Goal: Transaction & Acquisition: Download file/media

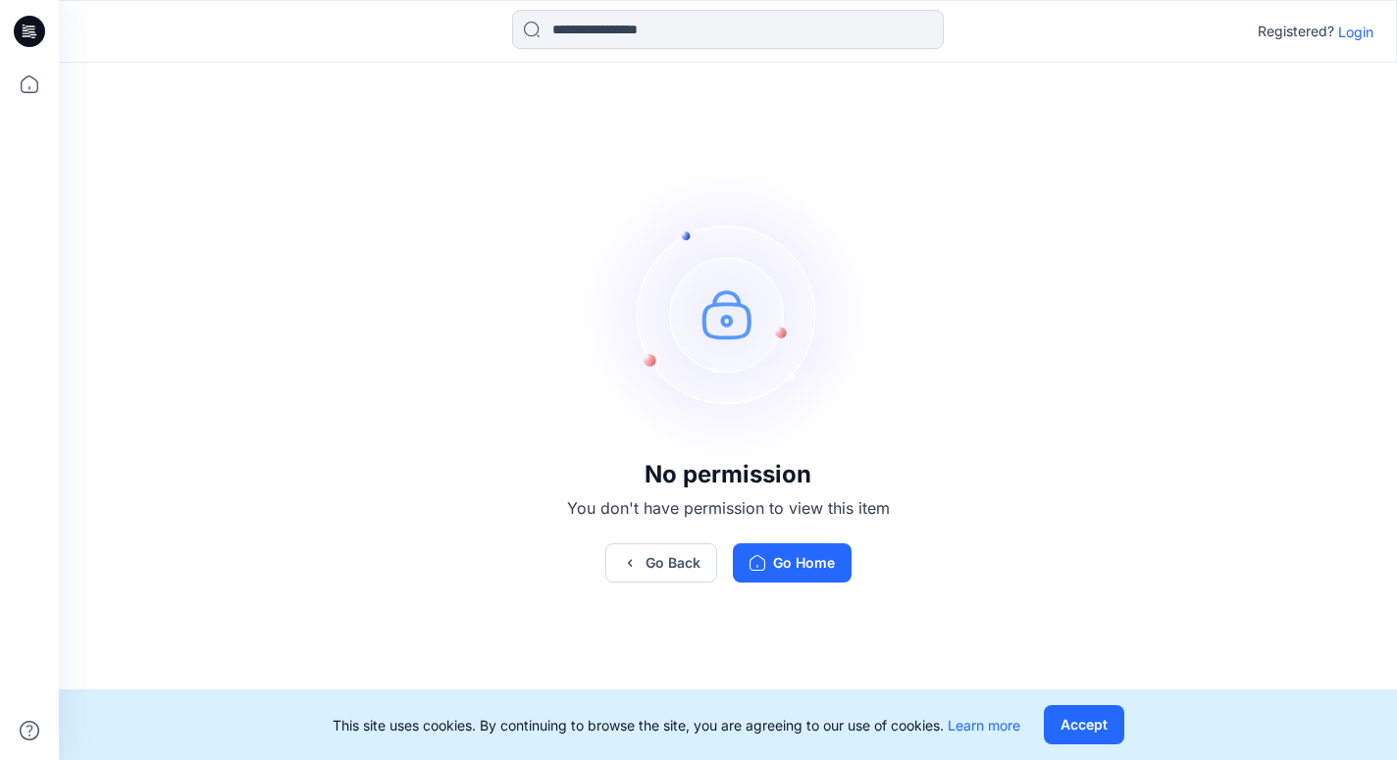
click at [1361, 30] on p "Login" at bounding box center [1355, 32] width 35 height 21
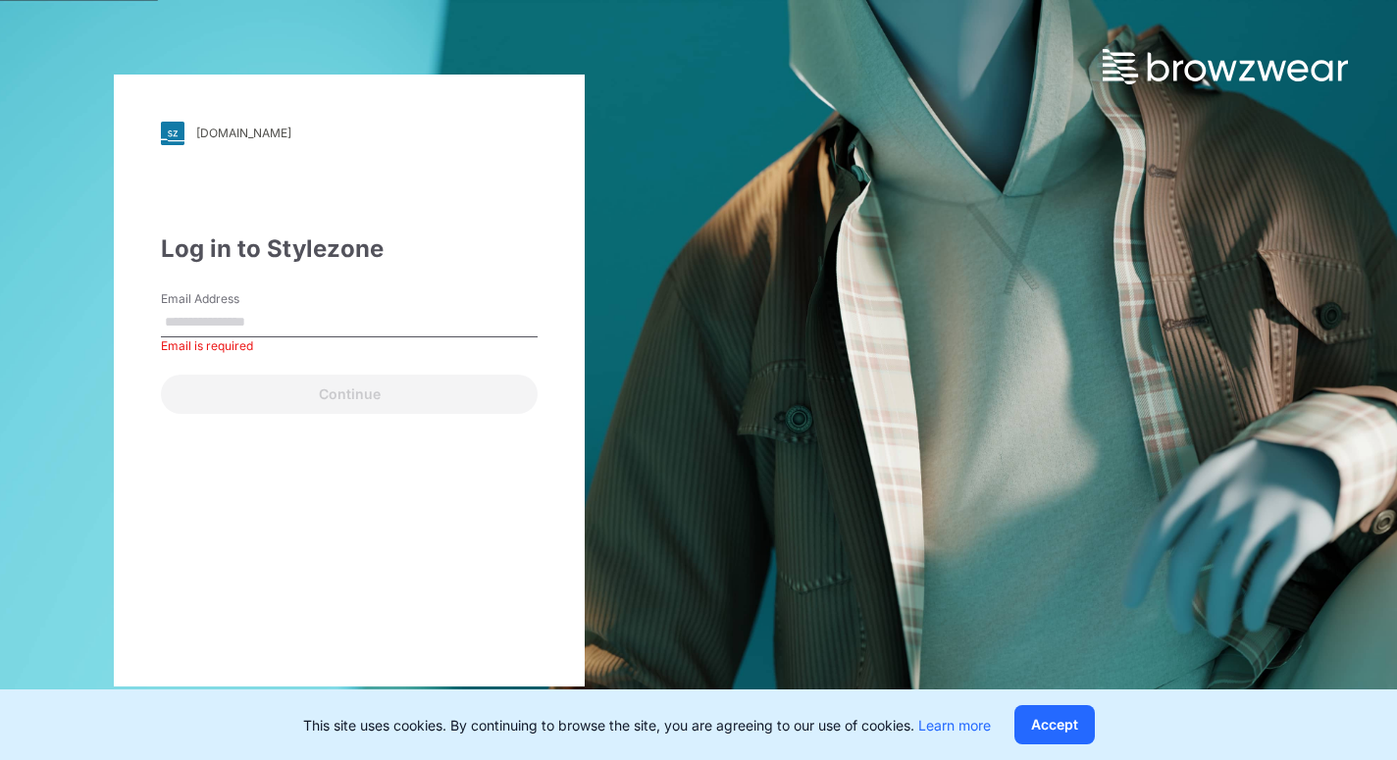
type input "**********"
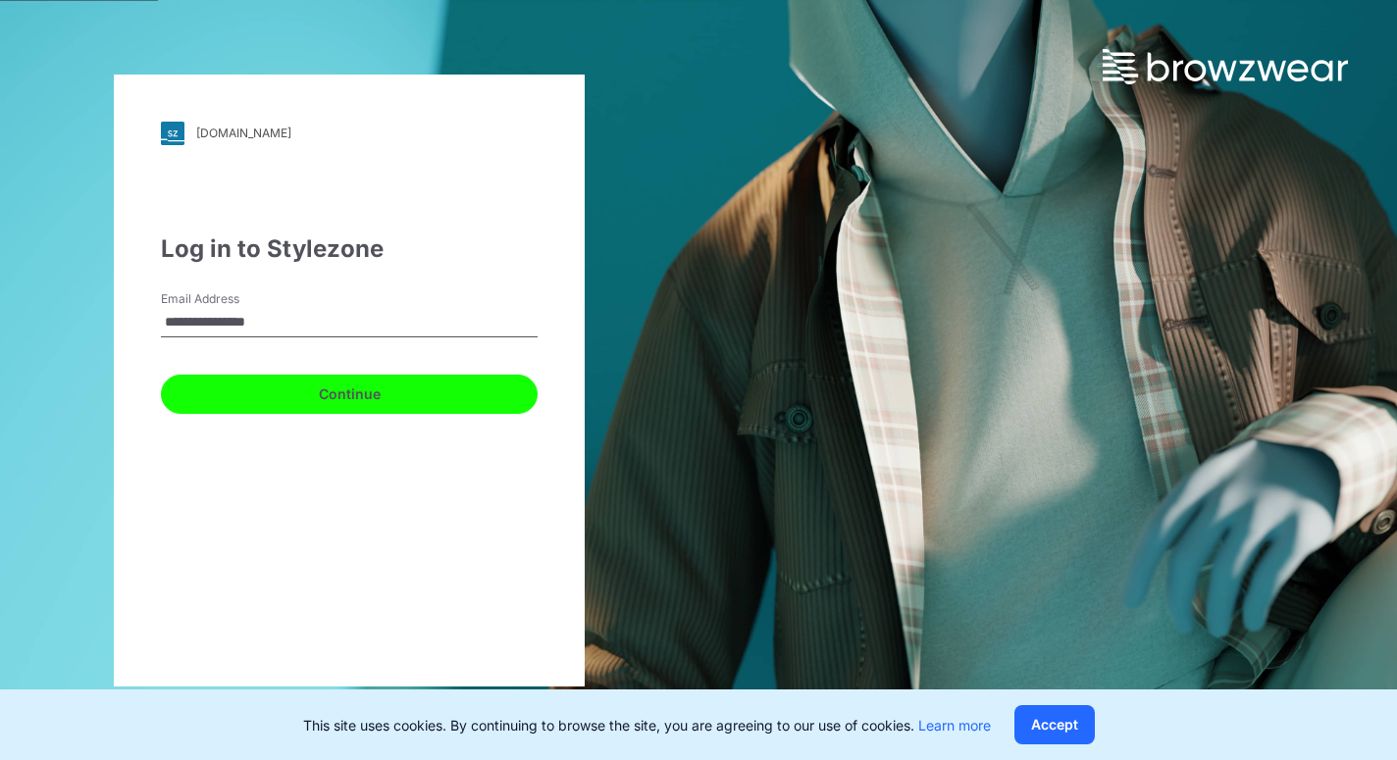
click at [479, 395] on button "Continue" at bounding box center [349, 394] width 377 height 39
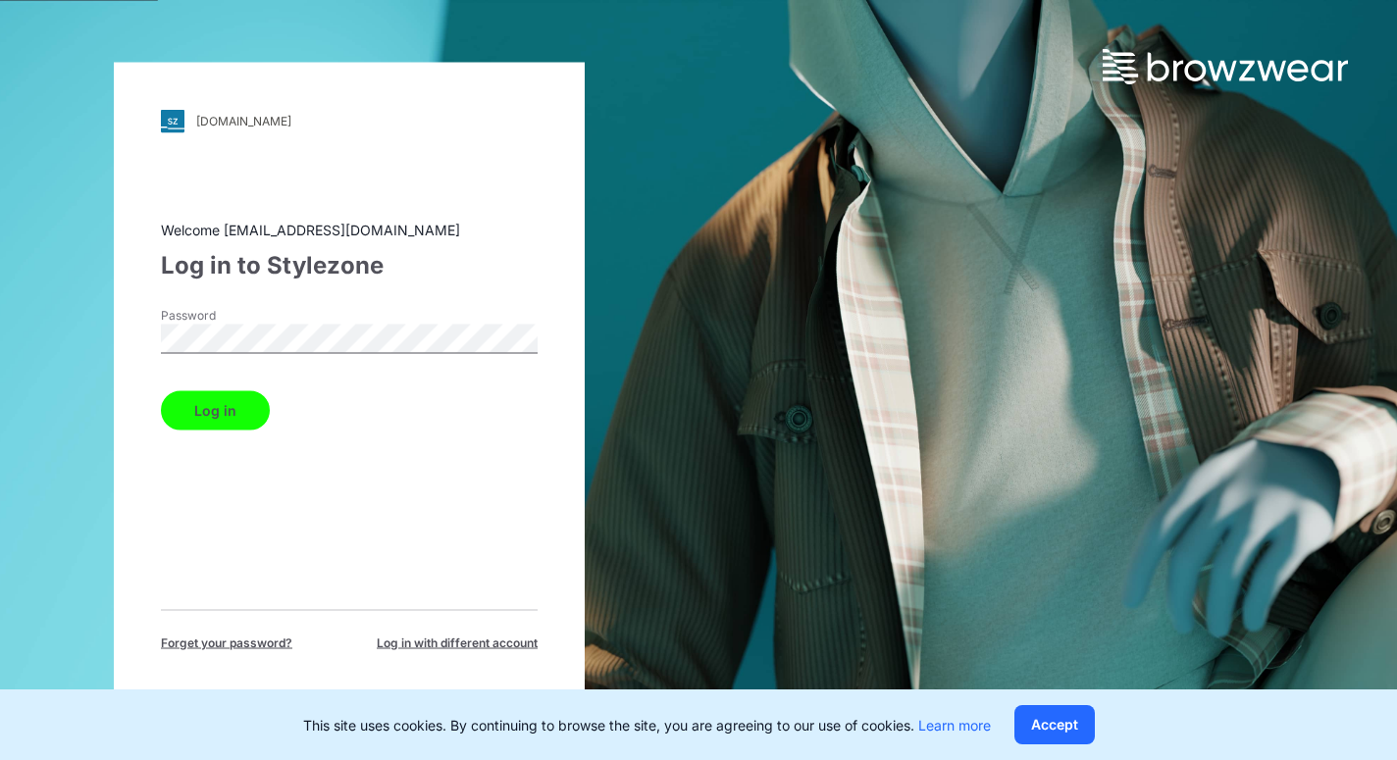
click at [234, 390] on button "Log in" at bounding box center [215, 409] width 109 height 39
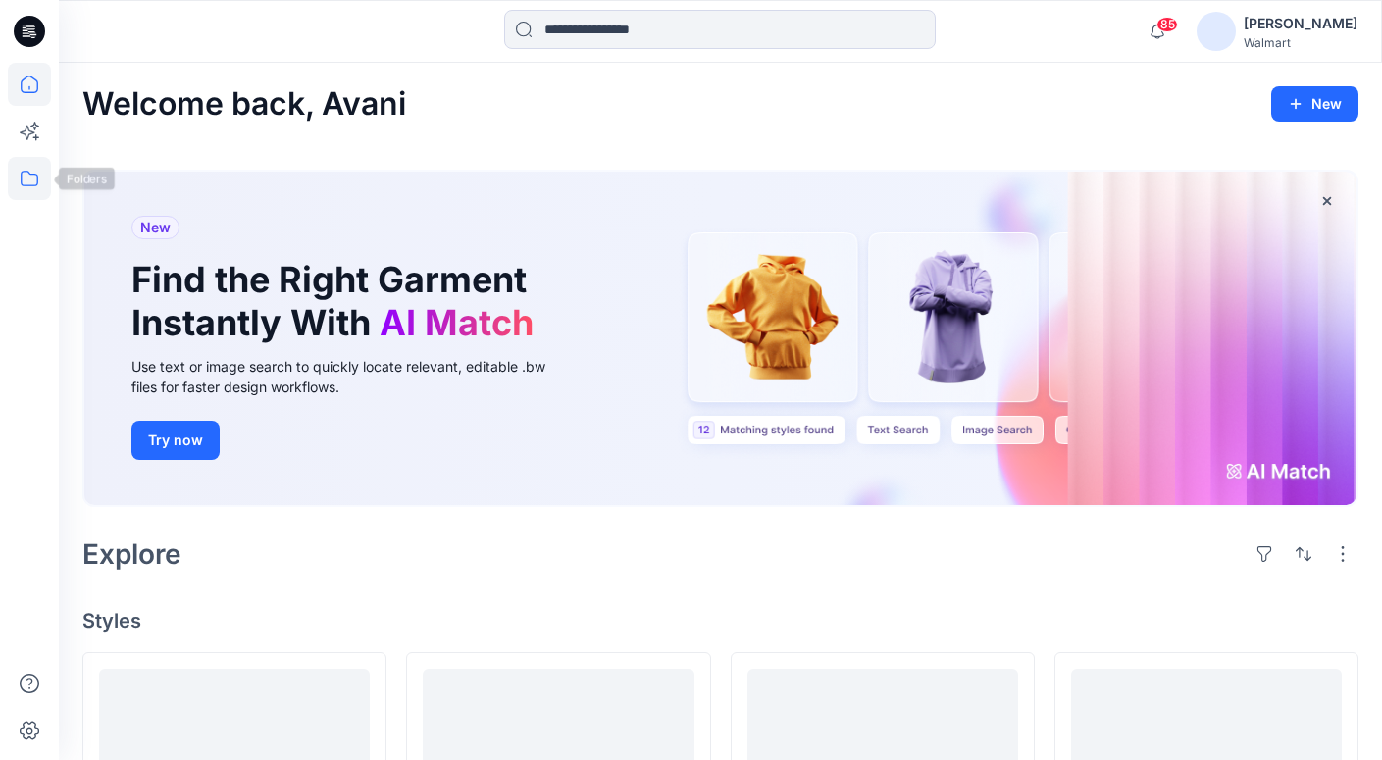
click at [27, 193] on icon at bounding box center [29, 178] width 43 height 43
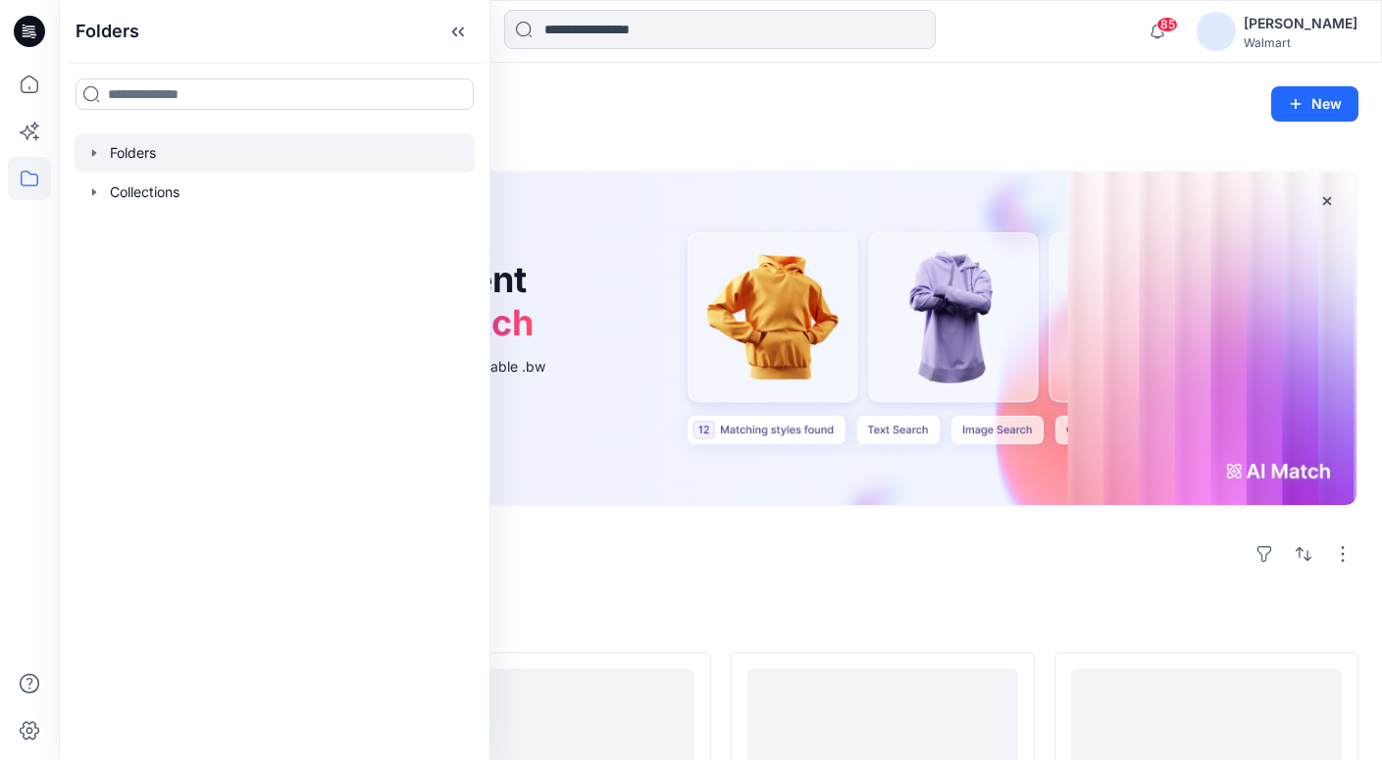
click at [94, 158] on icon "button" at bounding box center [94, 153] width 16 height 16
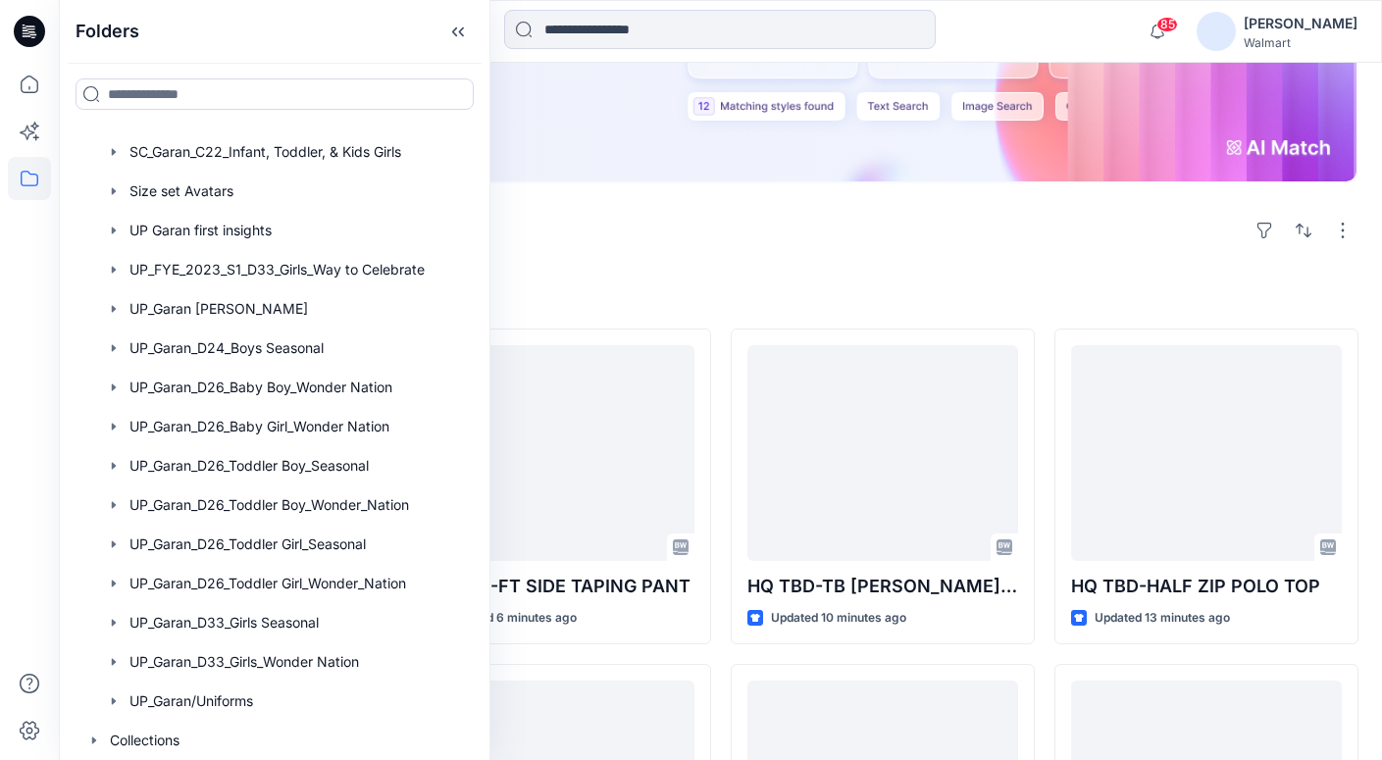
scroll to position [464, 0]
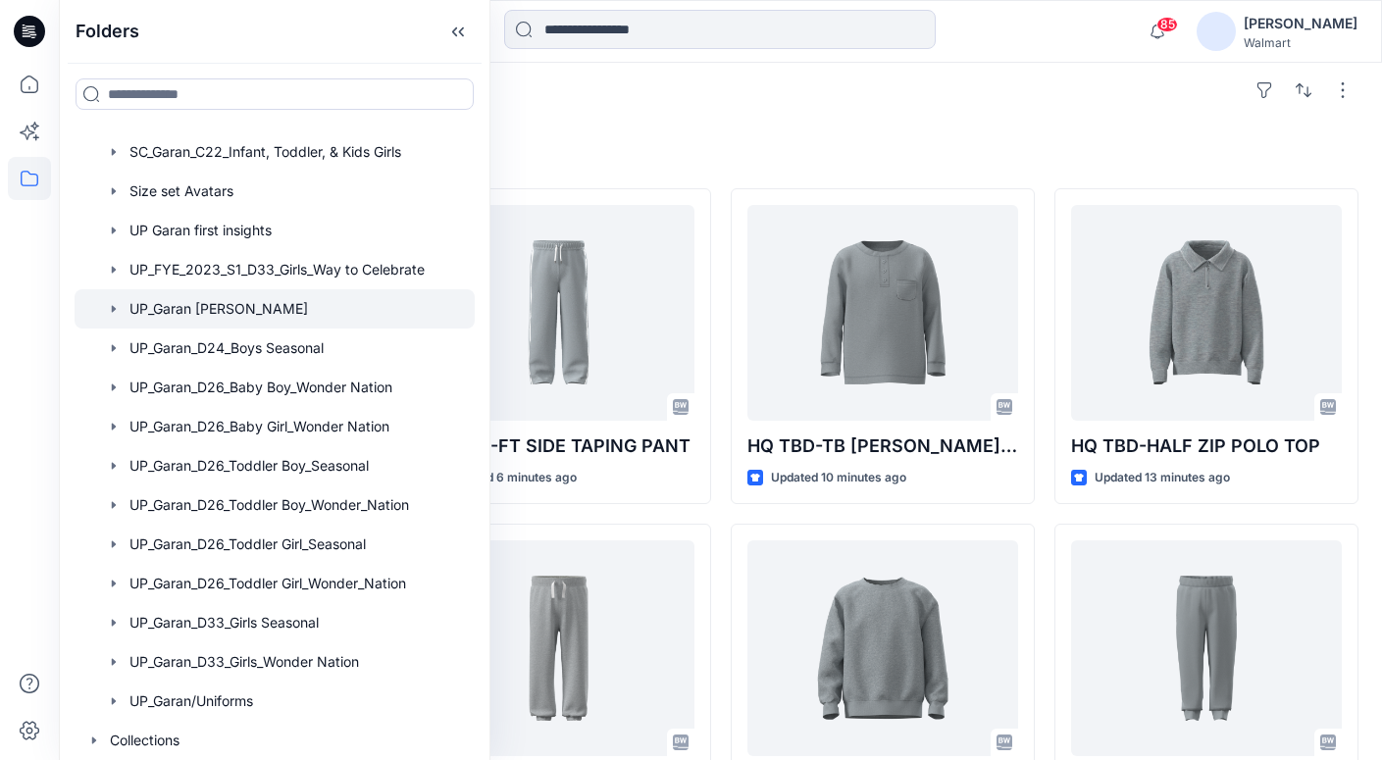
click at [227, 312] on div at bounding box center [275, 308] width 400 height 39
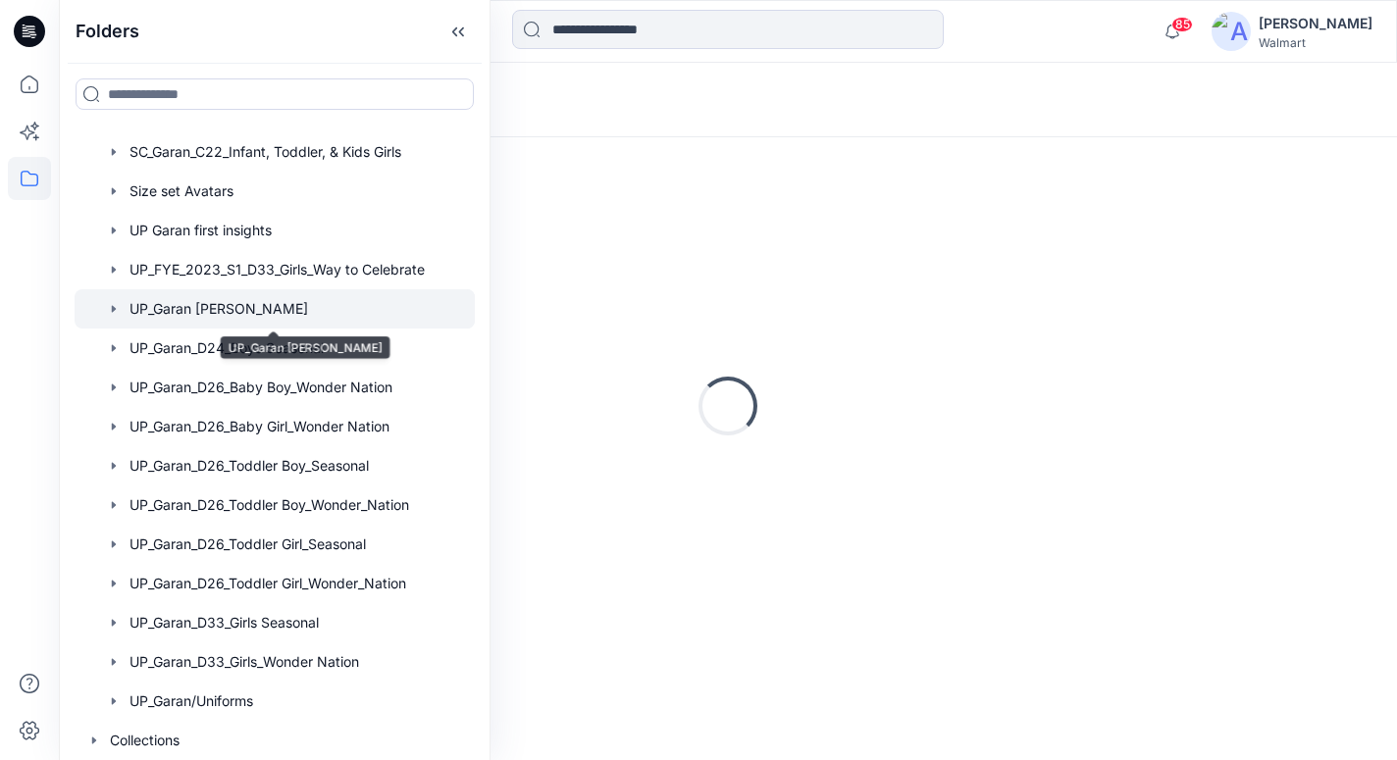
click at [114, 307] on icon "button" at bounding box center [114, 309] width 16 height 16
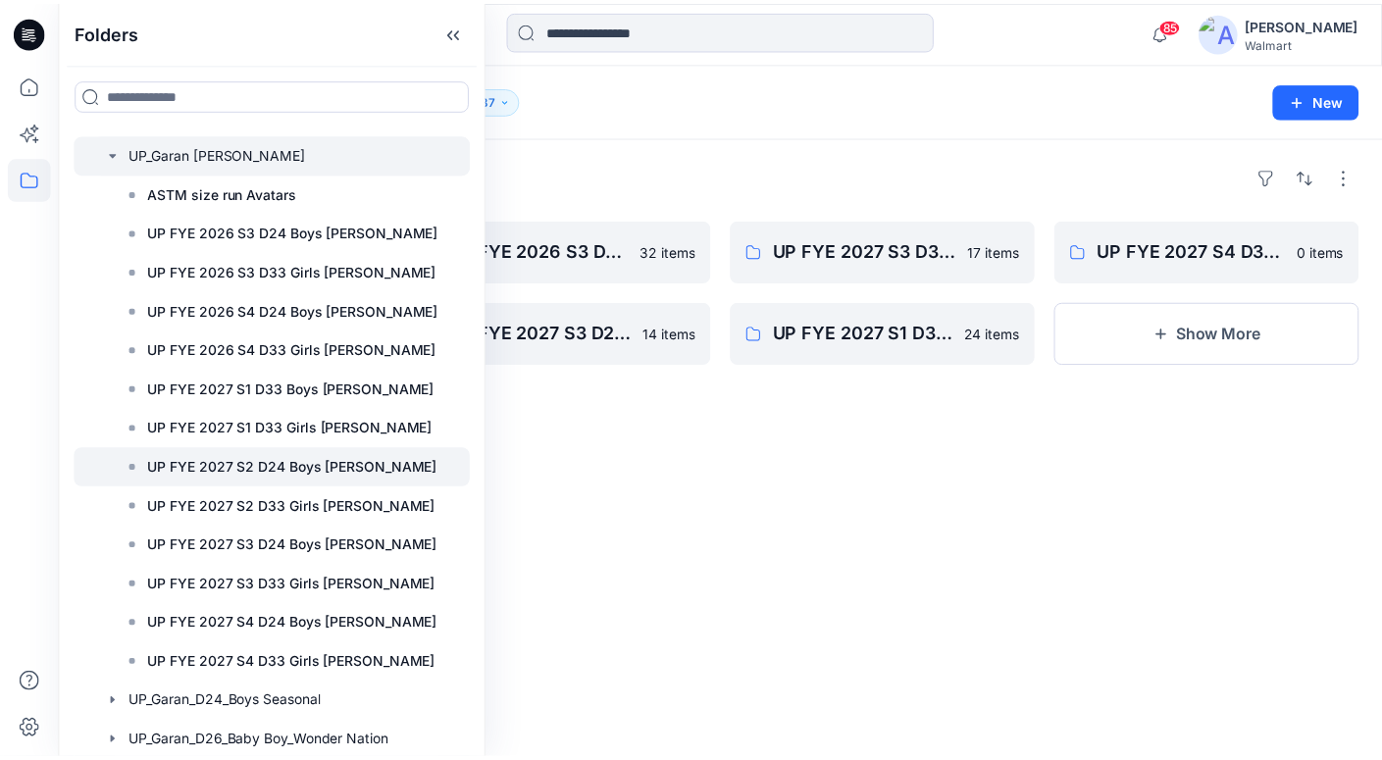
scroll to position [564, 0]
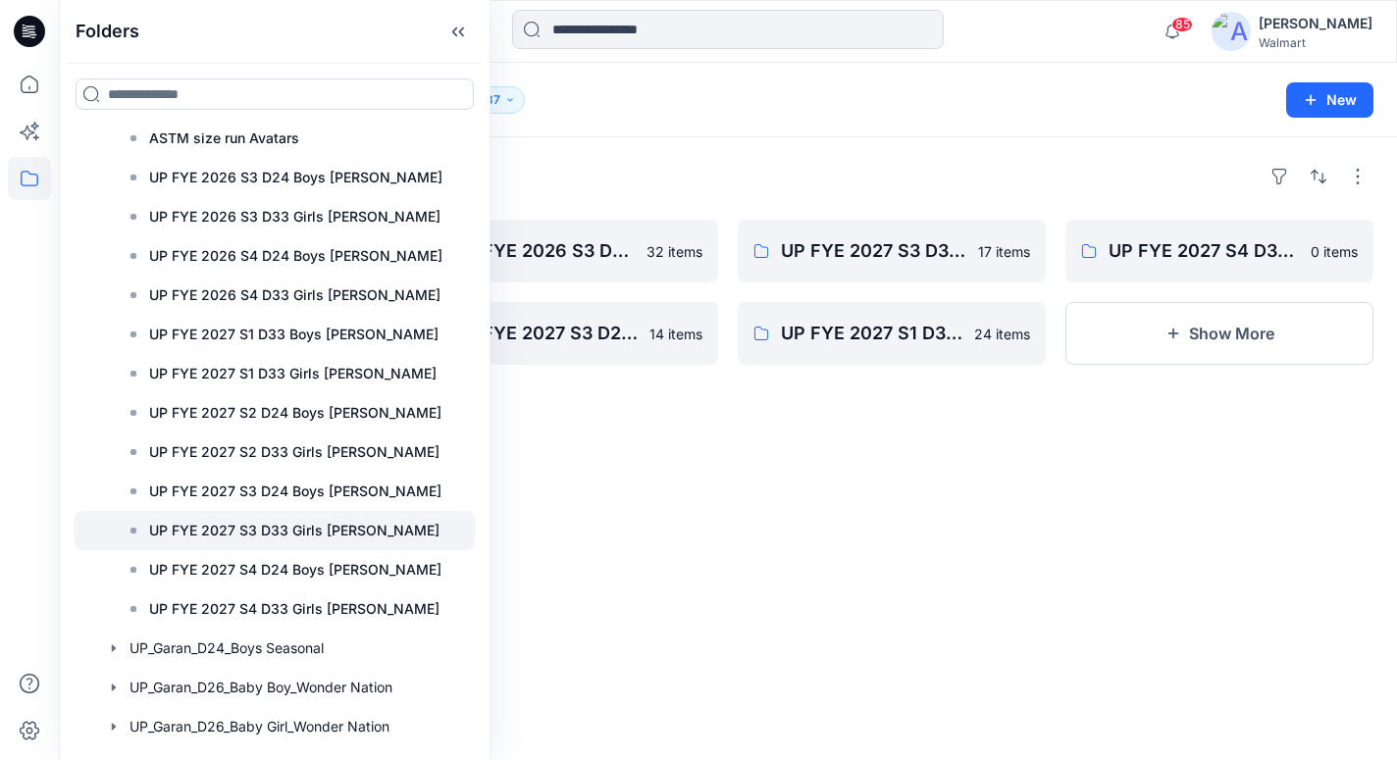
click at [273, 535] on p "UP FYE 2027 S3 D33 Girls [PERSON_NAME]" at bounding box center [294, 531] width 290 height 24
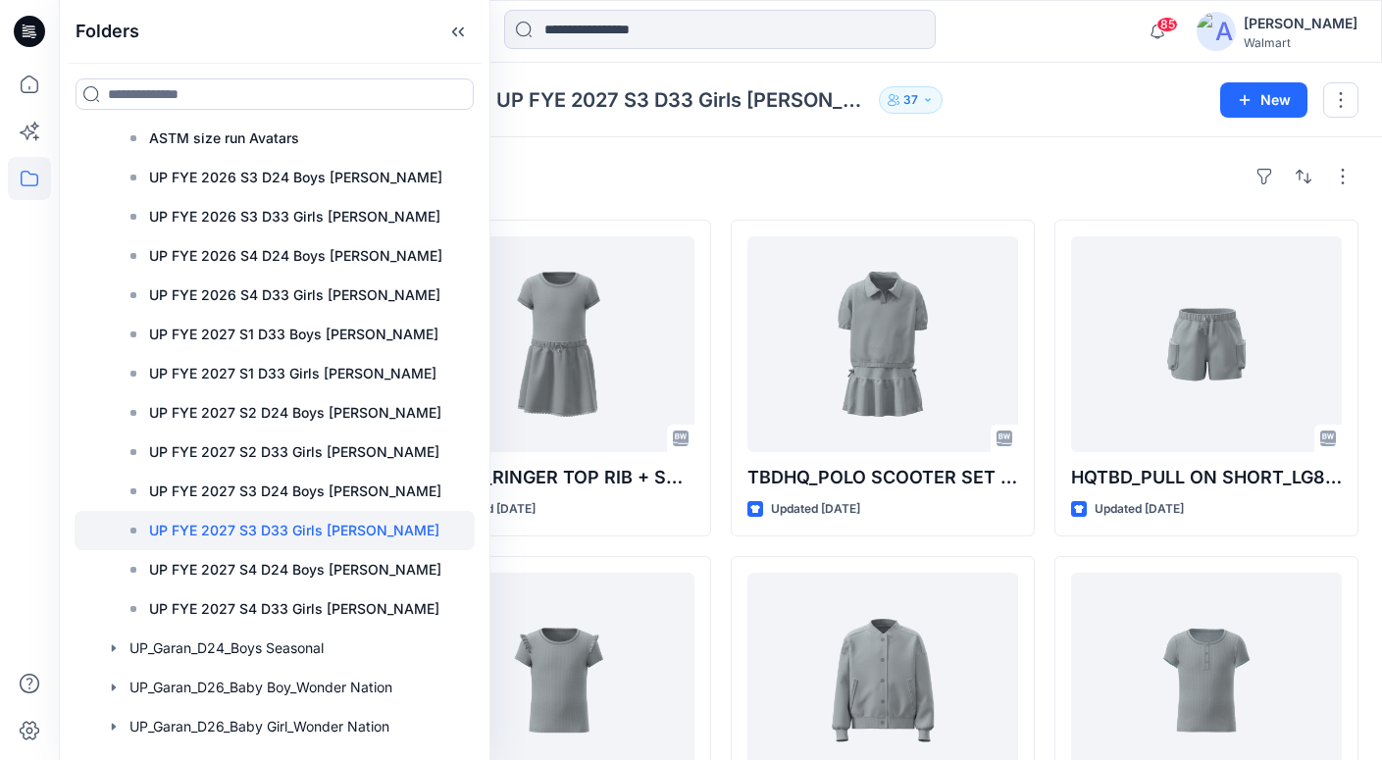
click at [998, 181] on div "Styles" at bounding box center [720, 176] width 1276 height 31
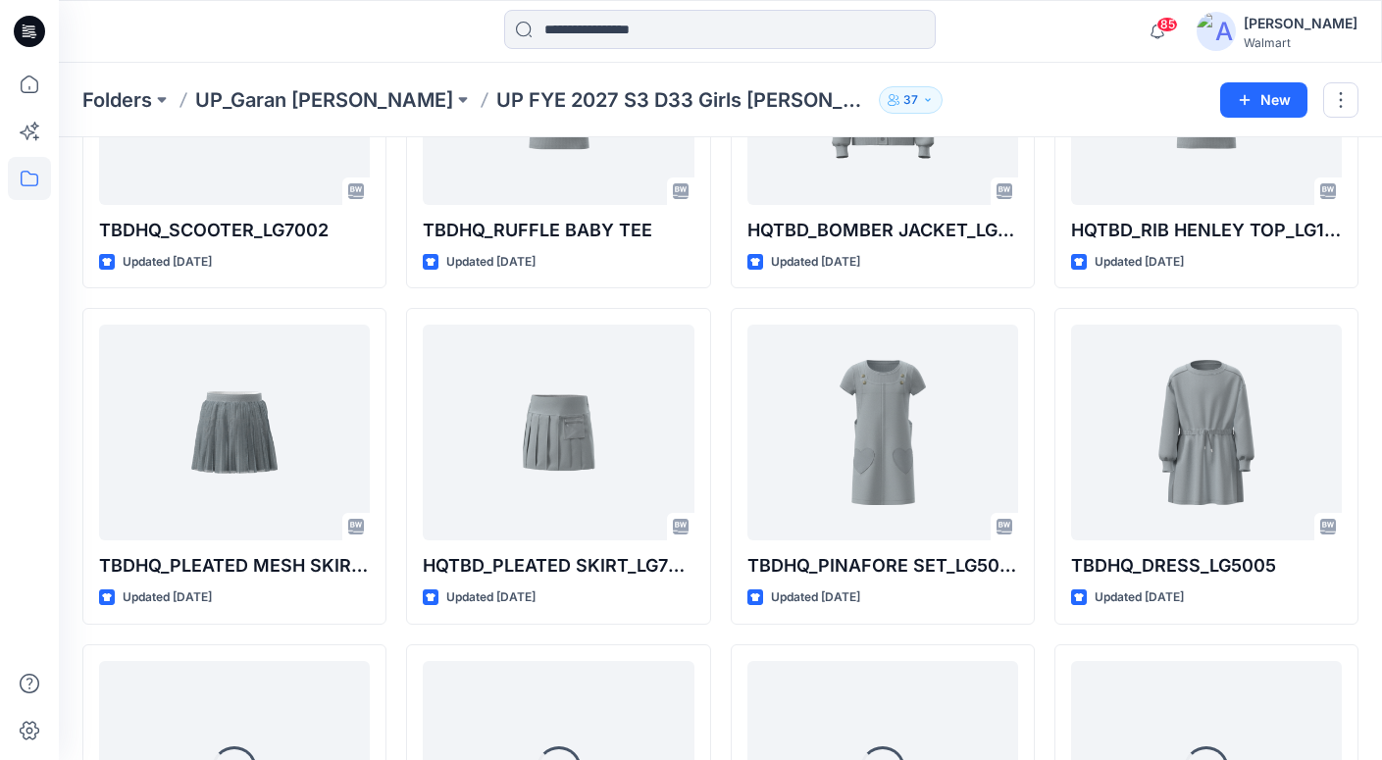
scroll to position [585, 0]
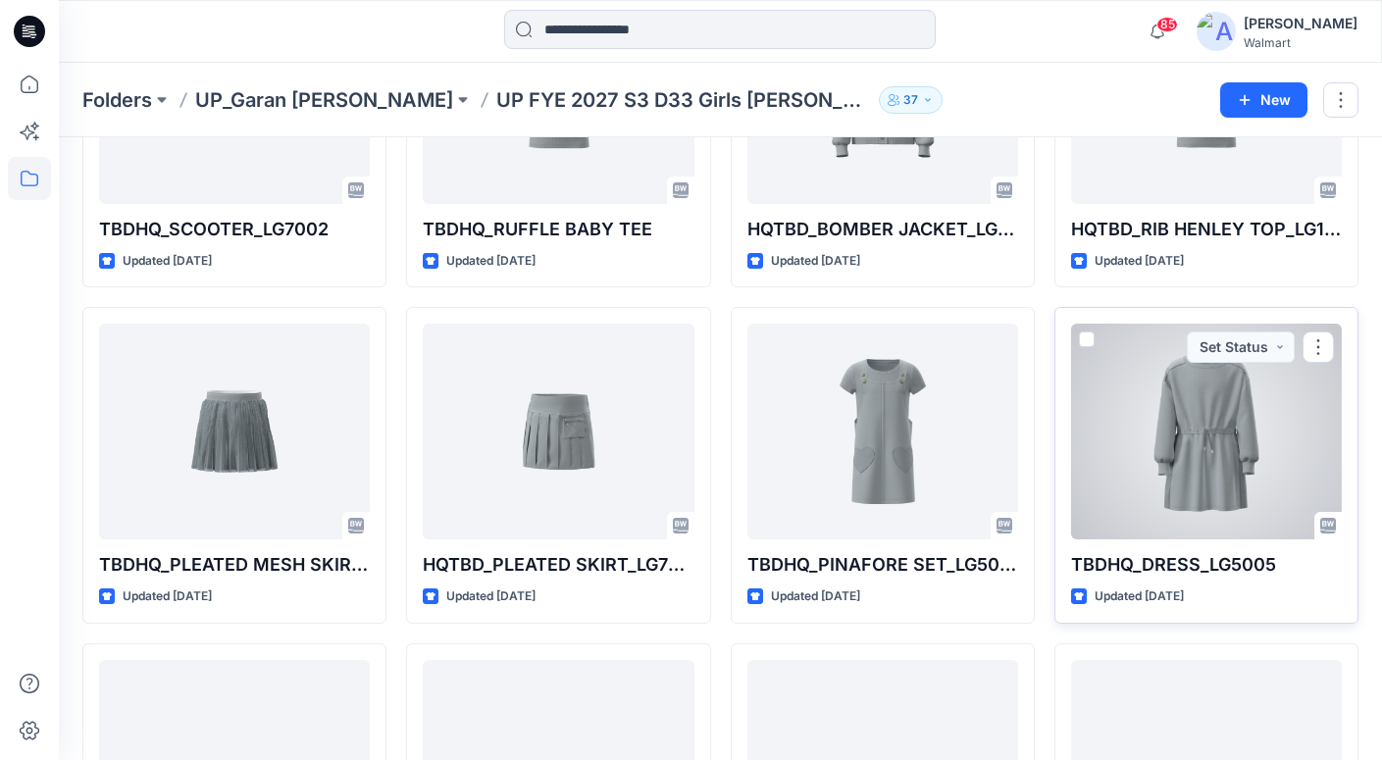
click at [1230, 417] on div at bounding box center [1206, 432] width 271 height 216
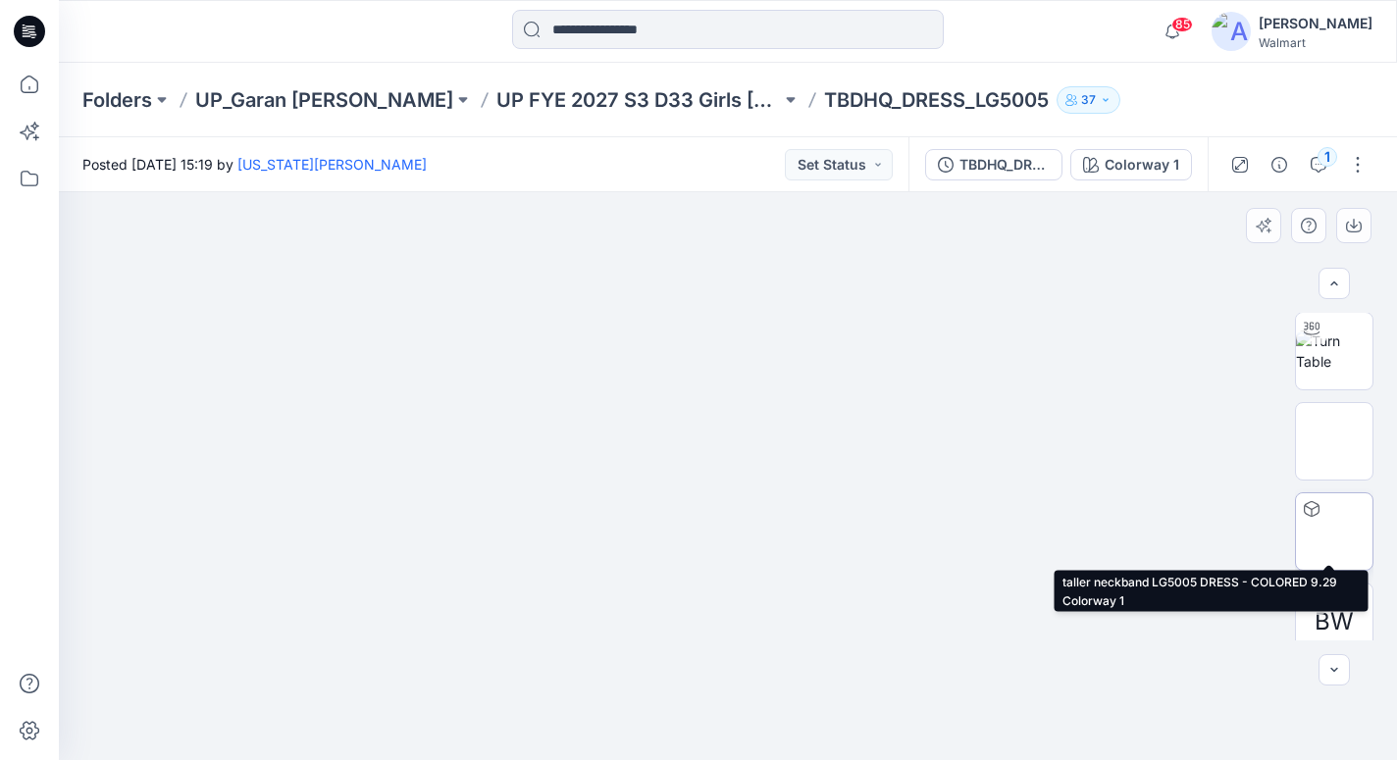
scroll to position [202, 0]
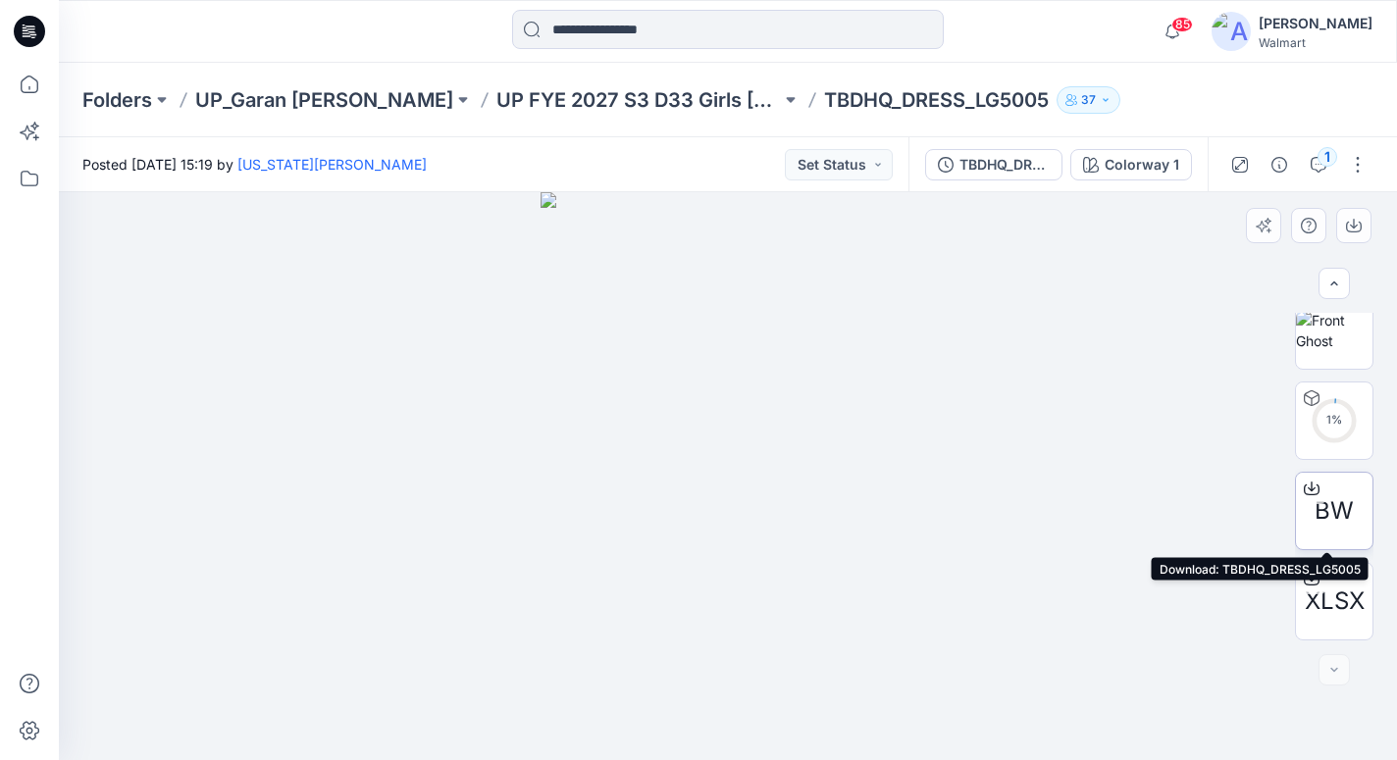
click at [1311, 488] on icon at bounding box center [1312, 489] width 16 height 16
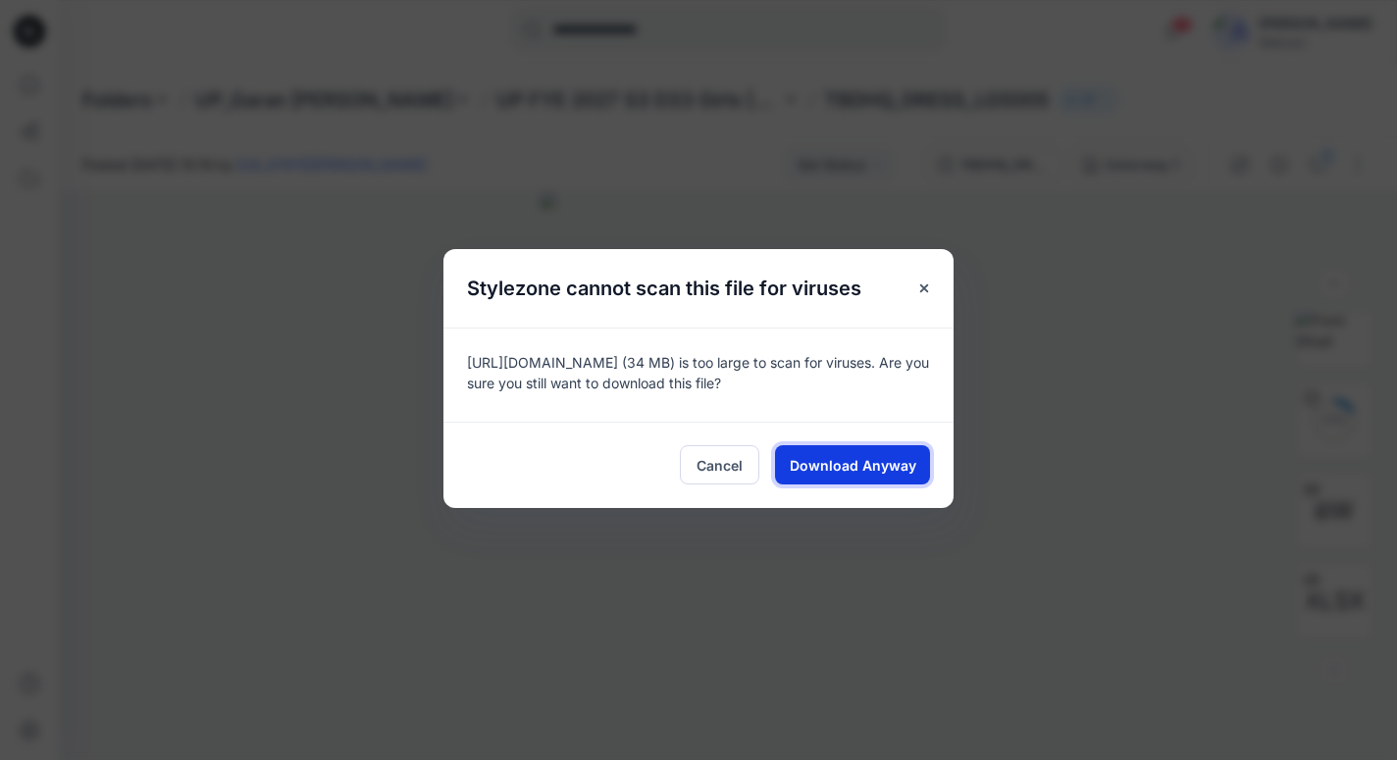
click at [912, 466] on span "Download Anyway" at bounding box center [853, 465] width 127 height 21
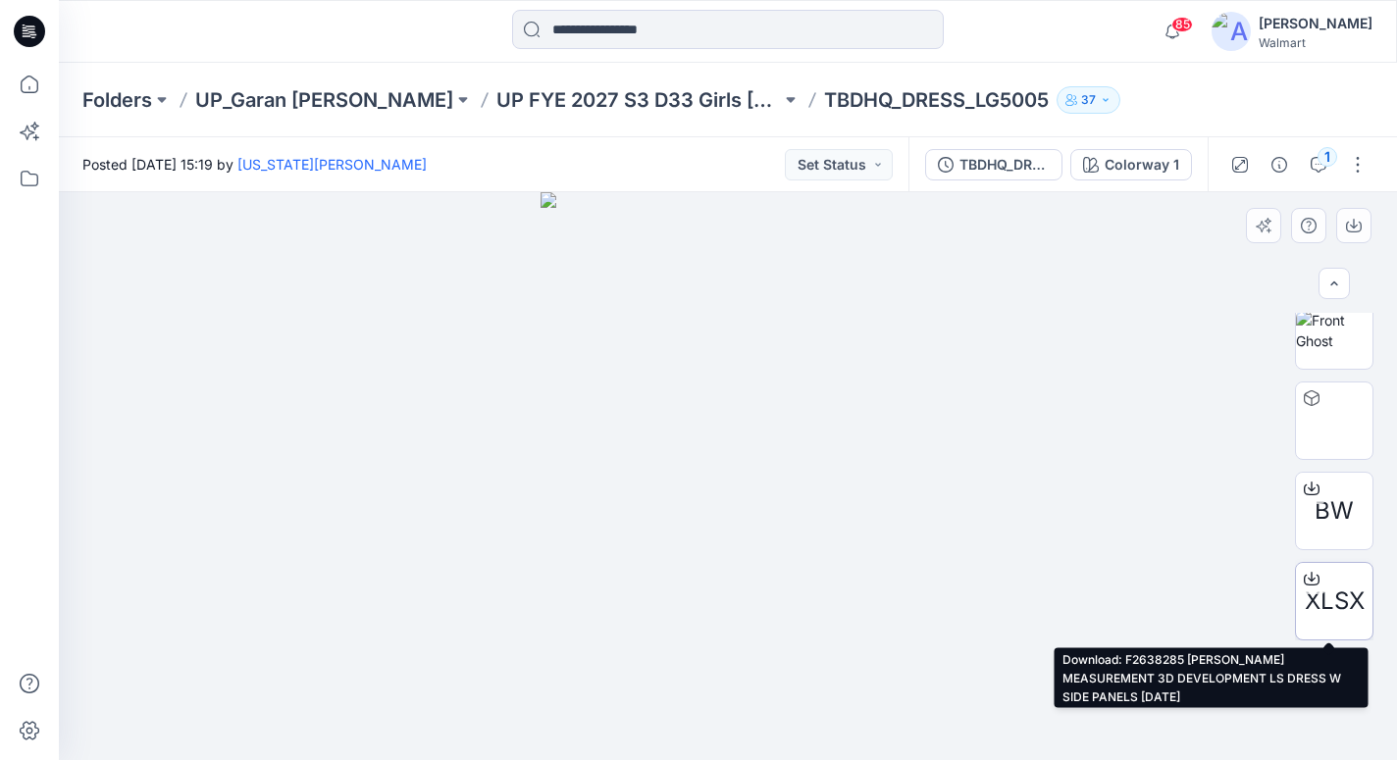
click at [1310, 572] on icon at bounding box center [1312, 579] width 16 height 16
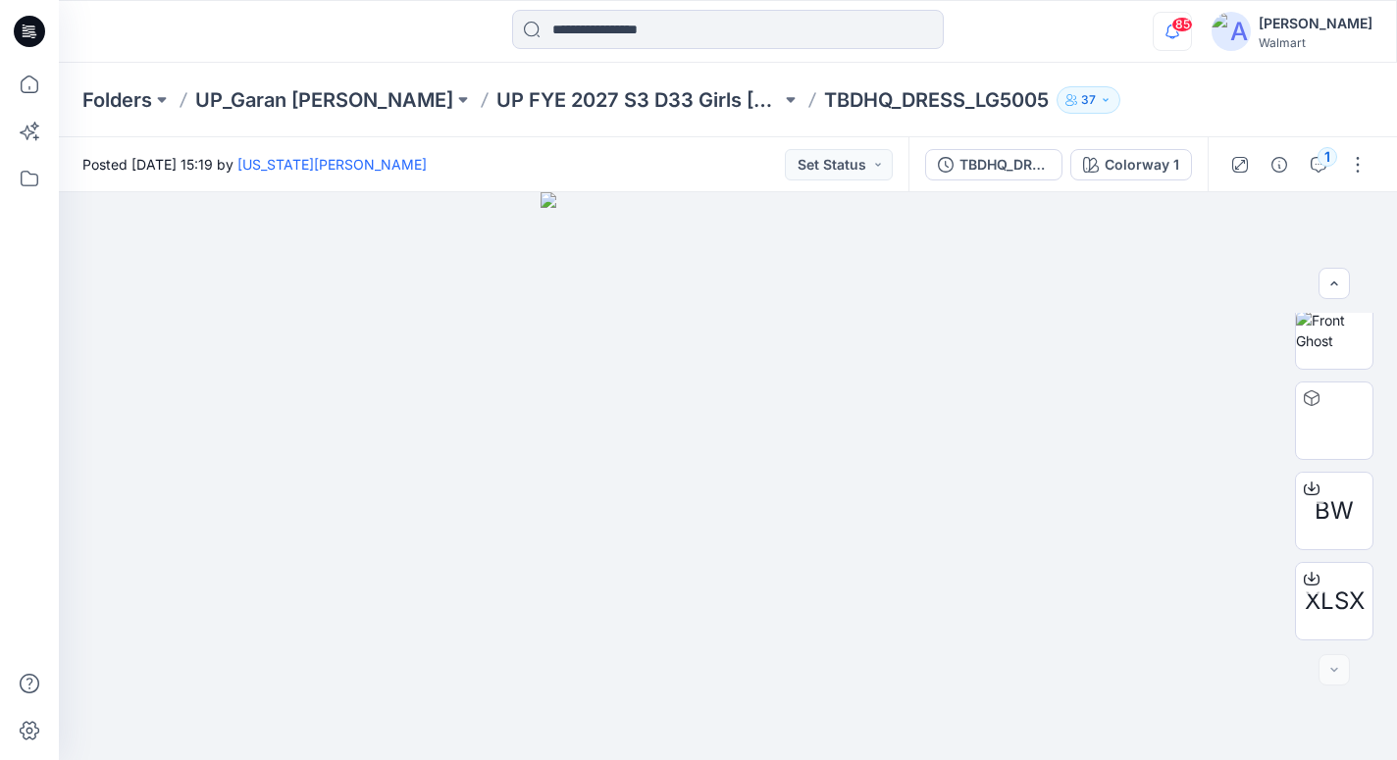
click at [1191, 13] on icon "button" at bounding box center [1172, 31] width 37 height 39
